Goal: Task Accomplishment & Management: Manage account settings

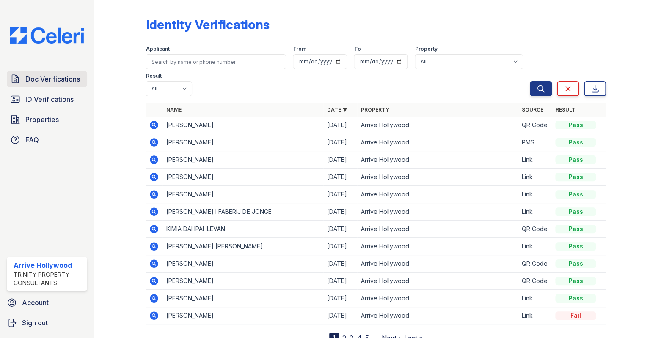
click at [42, 81] on span "Doc Verifications" at bounding box center [52, 79] width 55 height 10
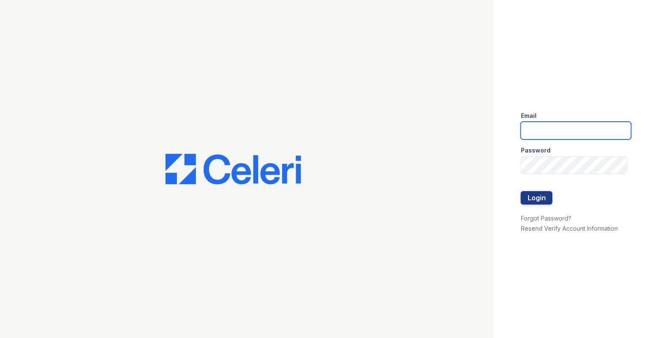
click at [571, 135] on input "email" at bounding box center [575, 131] width 110 height 18
type input "arrivehollywood@trinity-pm.com"
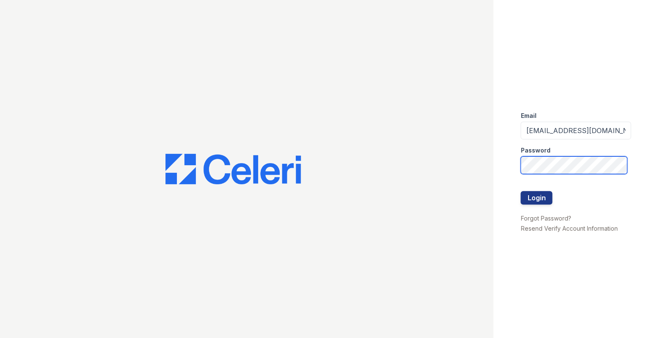
click at [520, 191] on button "Login" at bounding box center [536, 198] width 32 height 14
